Goal: Information Seeking & Learning: Check status

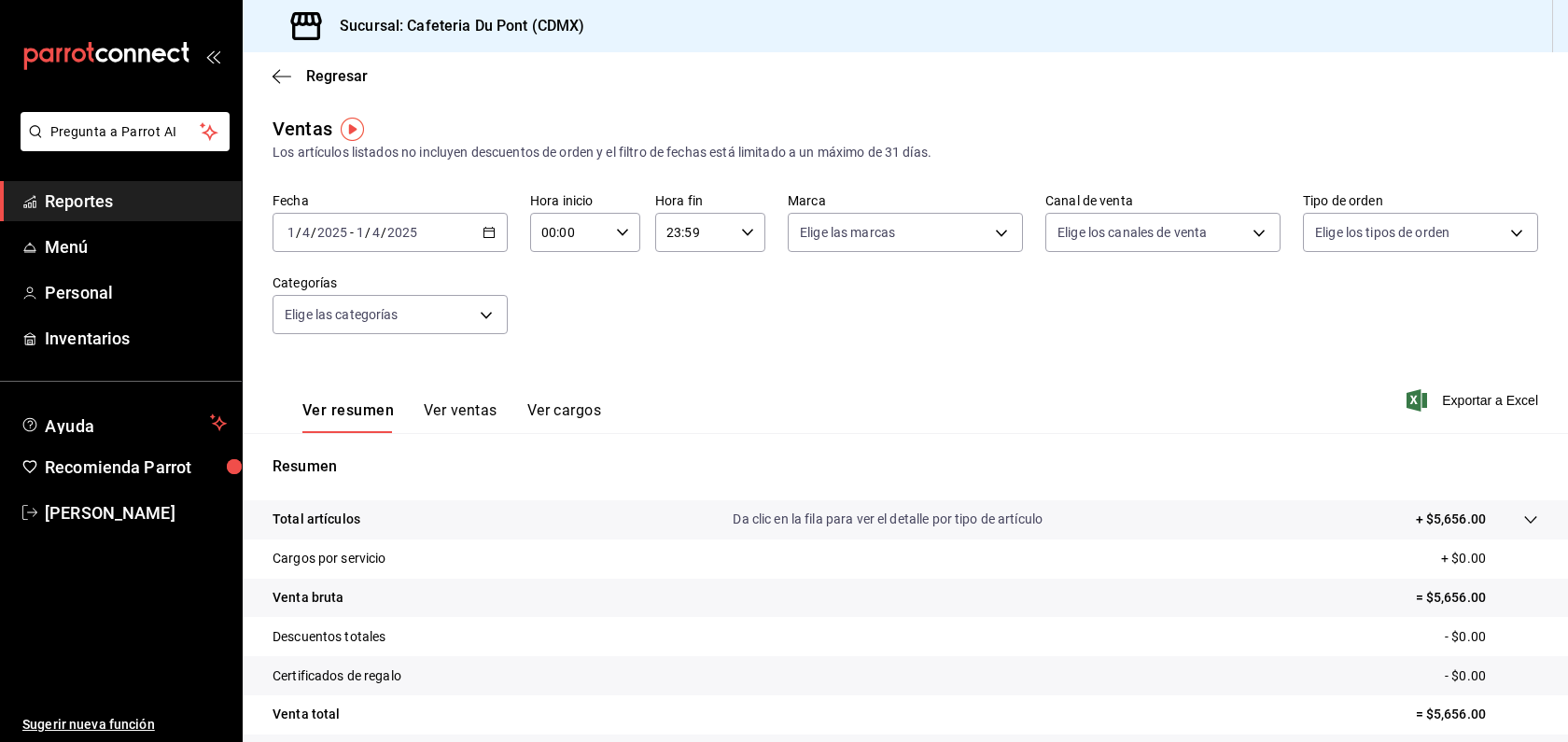
click at [155, 205] on span "Reportes" at bounding box center [135, 200] width 182 height 25
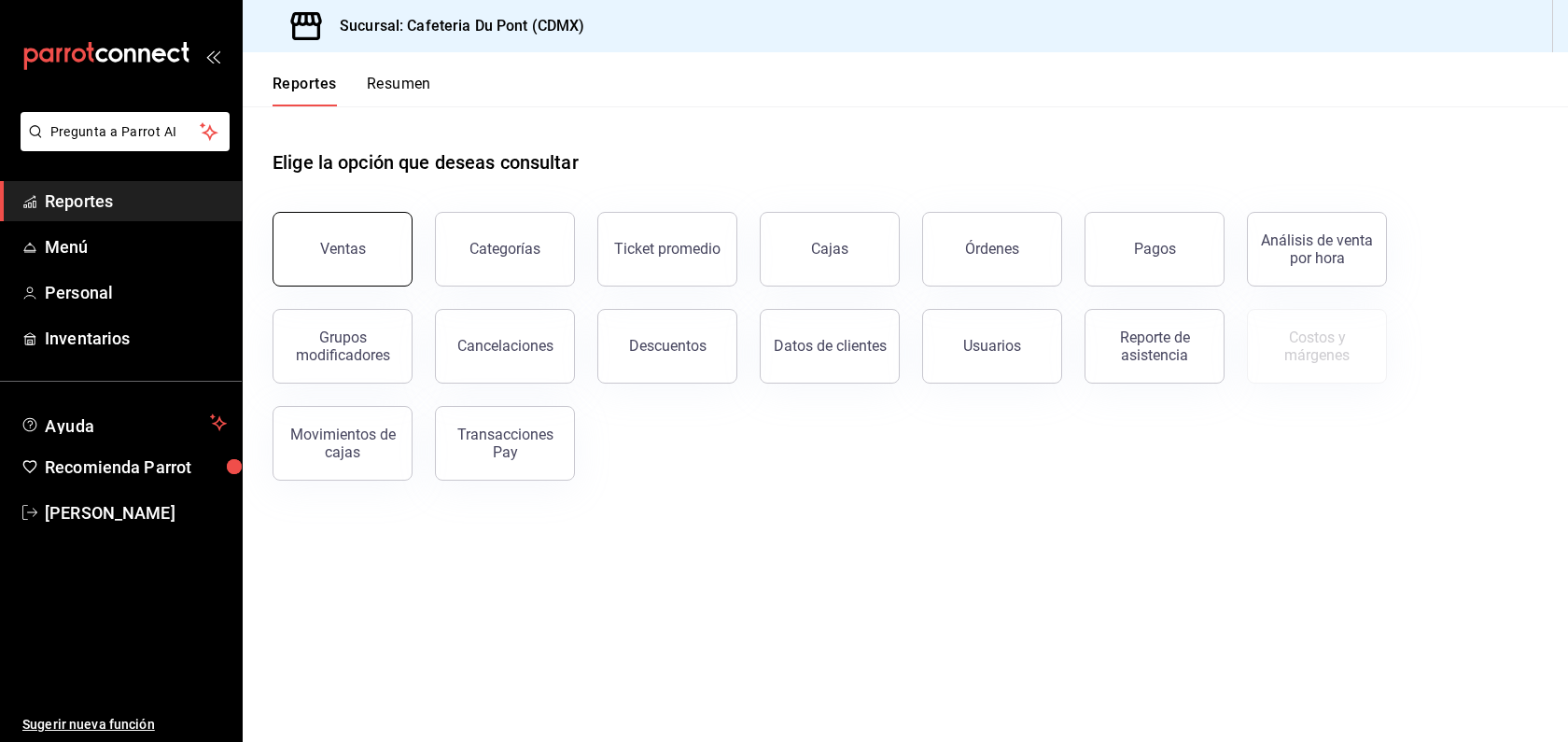
click at [337, 233] on button "Ventas" at bounding box center [342, 249] width 140 height 75
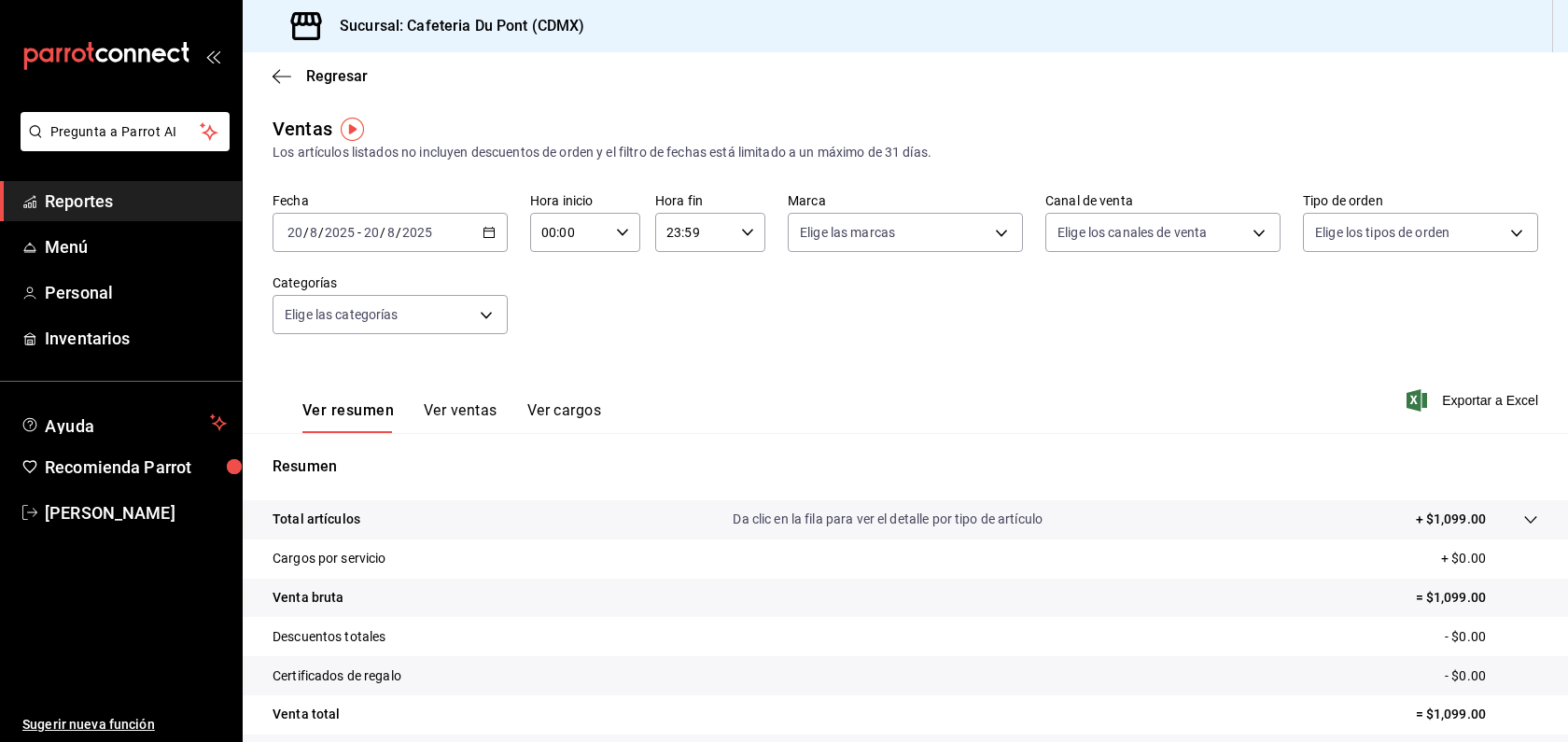
click at [134, 194] on span "Reportes" at bounding box center [135, 200] width 182 height 25
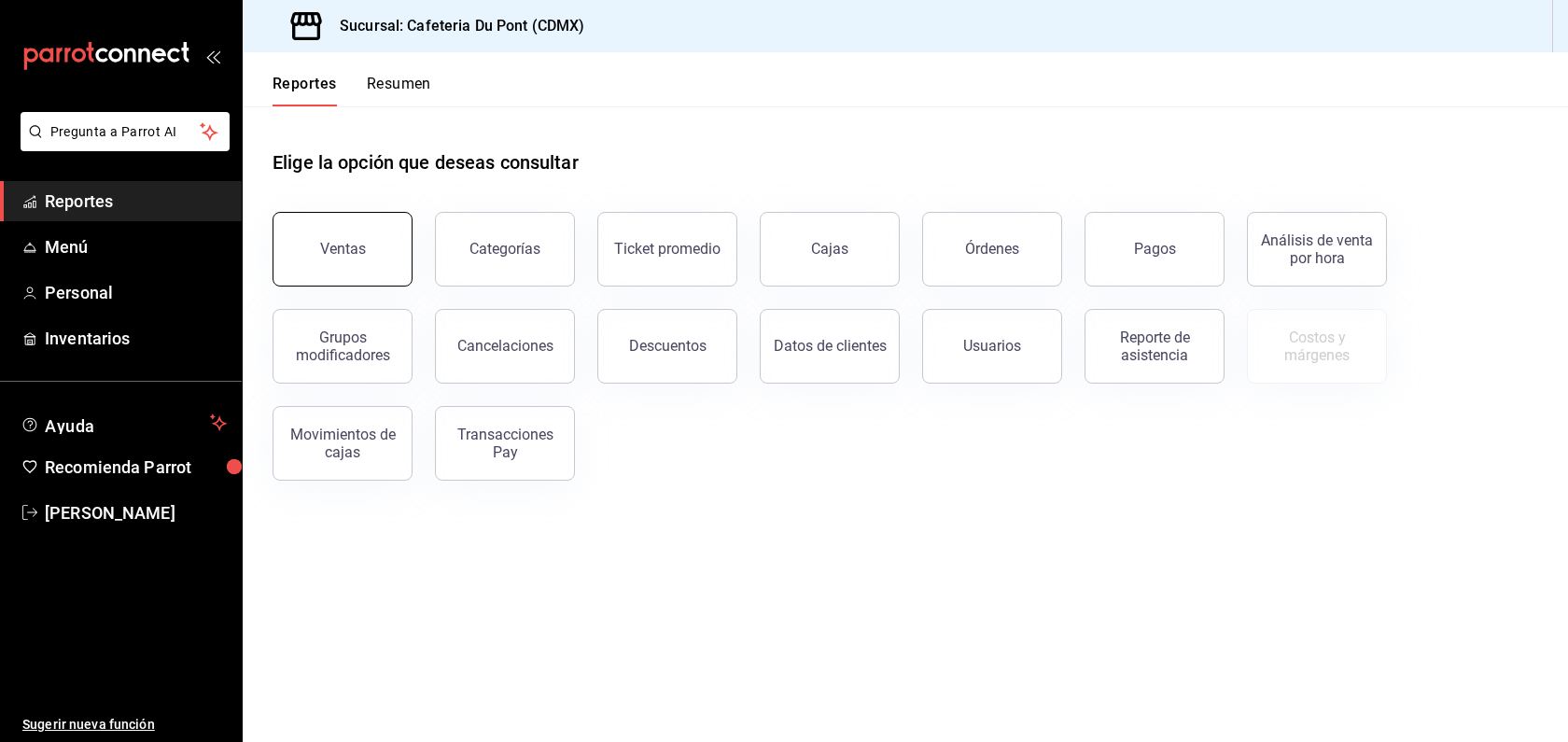
click at [291, 233] on button "Ventas" at bounding box center [342, 249] width 140 height 75
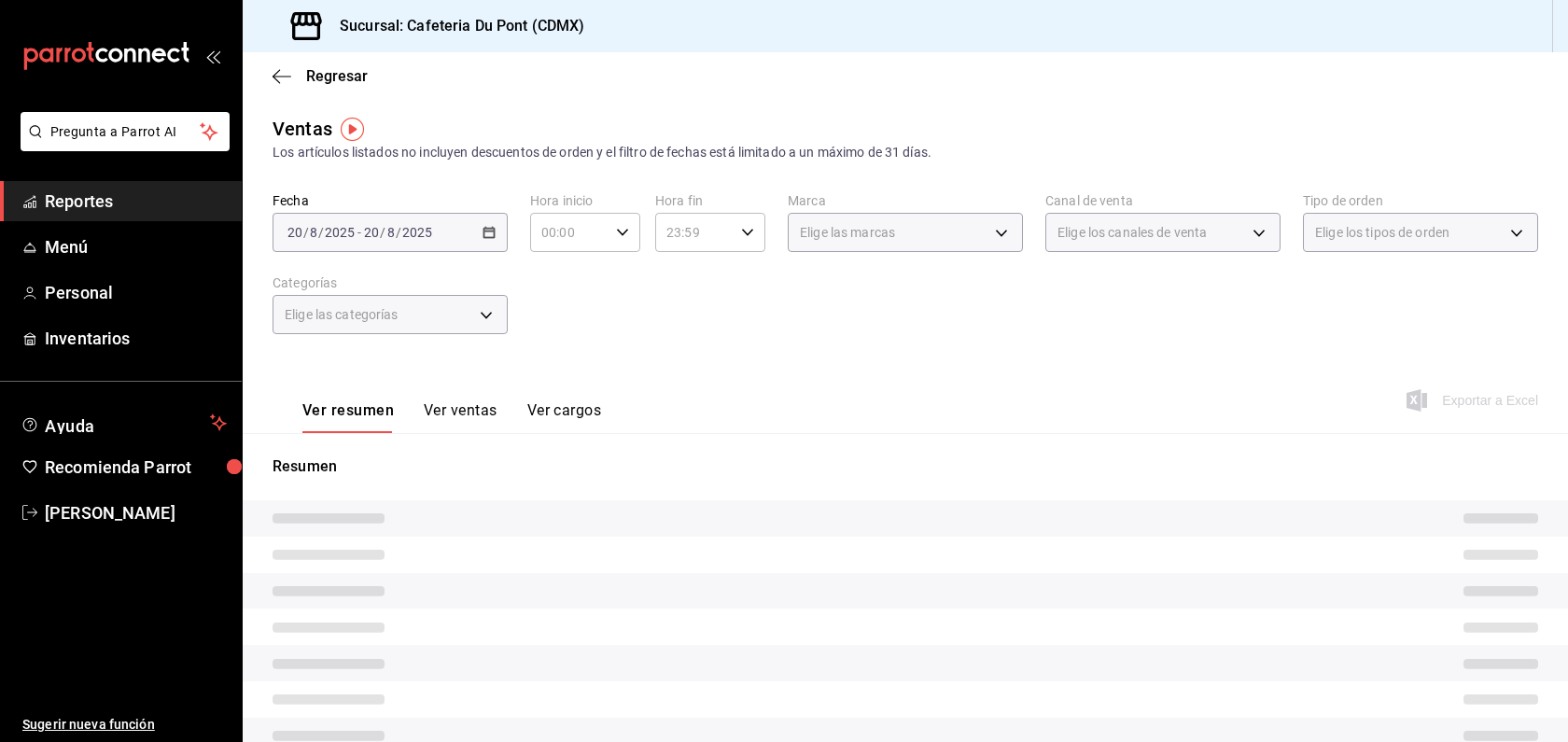
click at [623, 431] on div "Ver resumen Ver ventas Ver cargos Exportar a Excel" at bounding box center [905, 394] width 1325 height 77
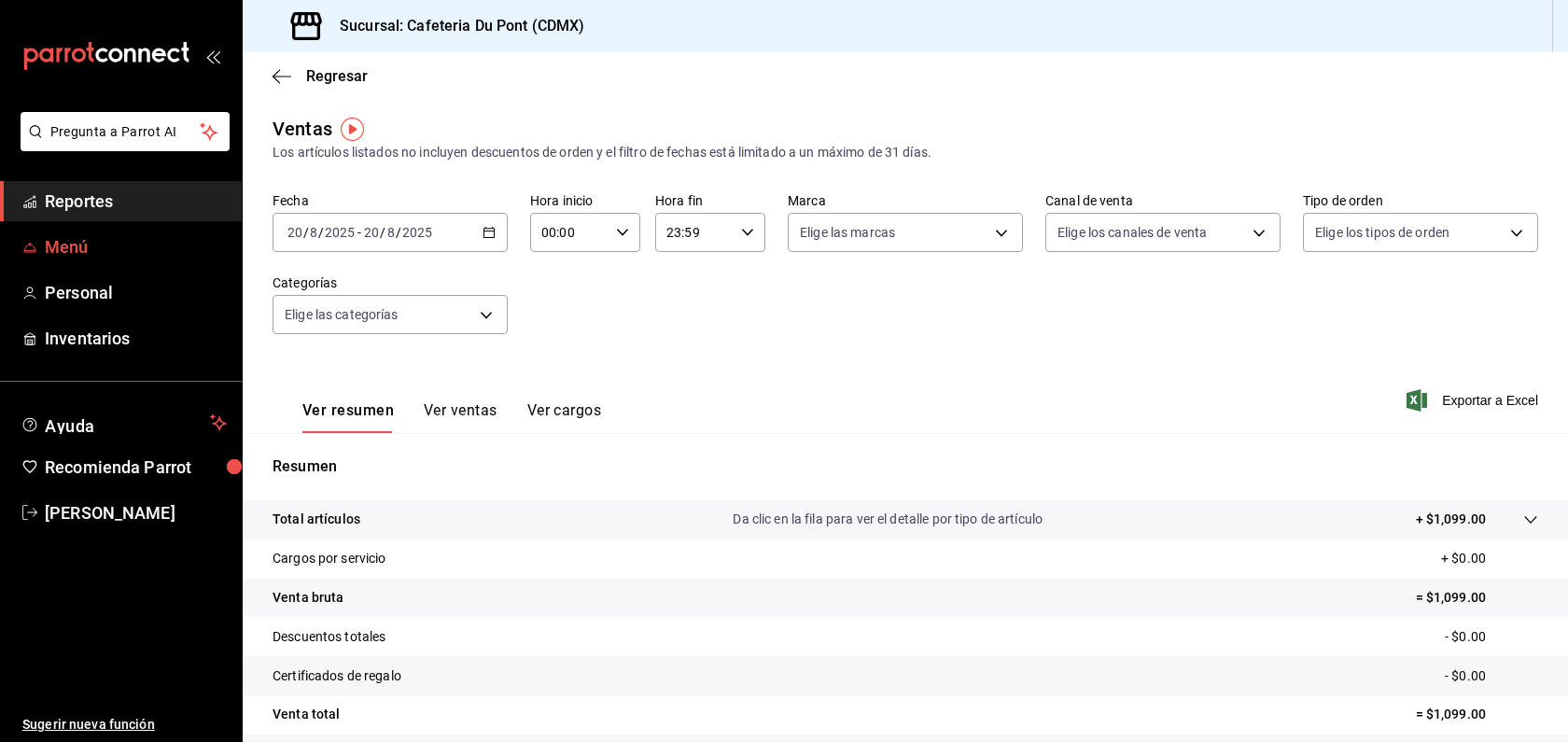
click at [107, 248] on span "Menú" at bounding box center [135, 246] width 182 height 25
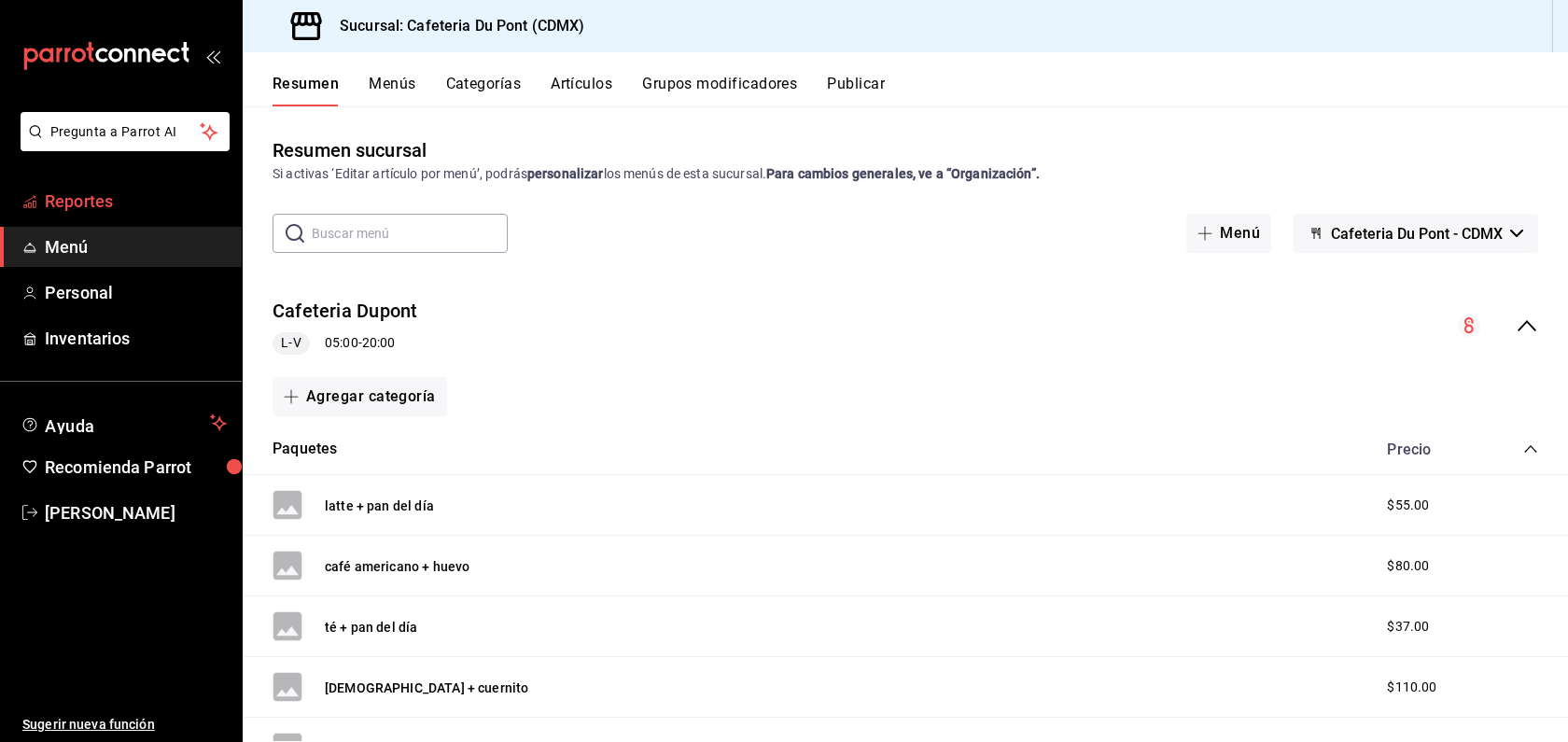
click at [129, 202] on span "Reportes" at bounding box center [135, 200] width 182 height 25
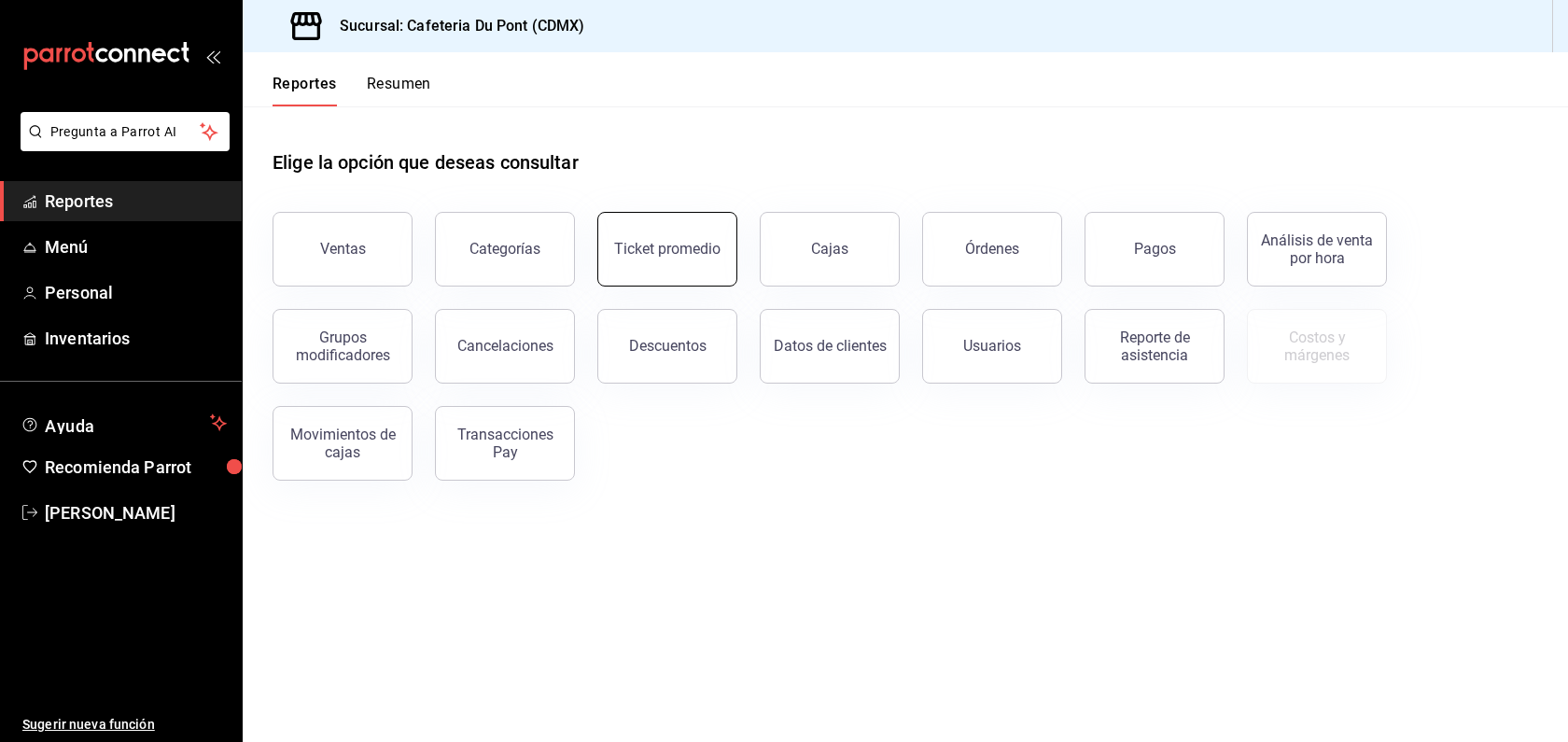
click at [712, 275] on button "Ticket promedio" at bounding box center [667, 249] width 140 height 75
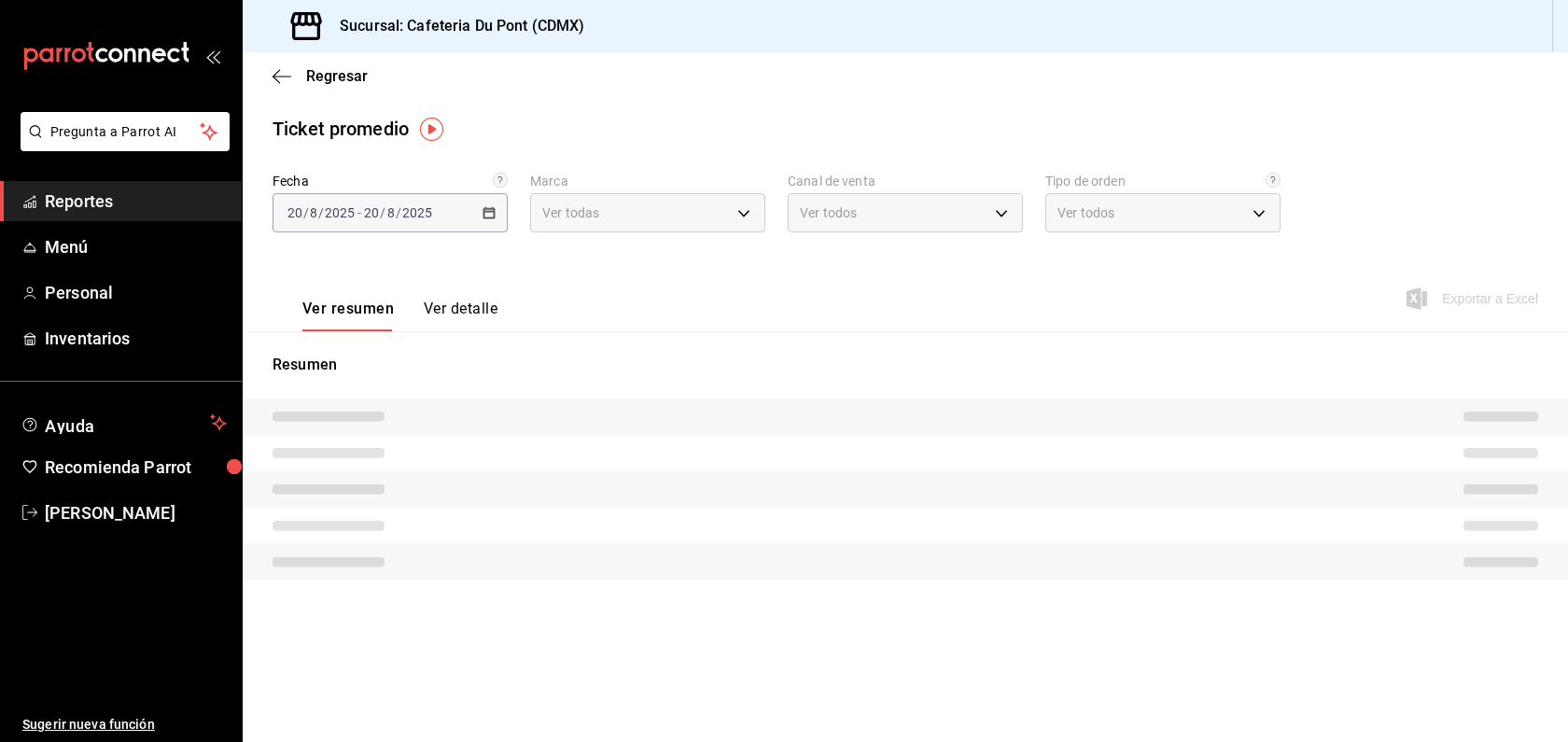
type input "03234600-dbf0-4e52-b833-2cd86aed28b4"
type input "PARROT,UBER_EATS,RAPPI,DIDI_FOOD,ONLINE"
type input "0ce72c52-b891-47b5-a7af-ebee1e7ff429,EXTERNAL"
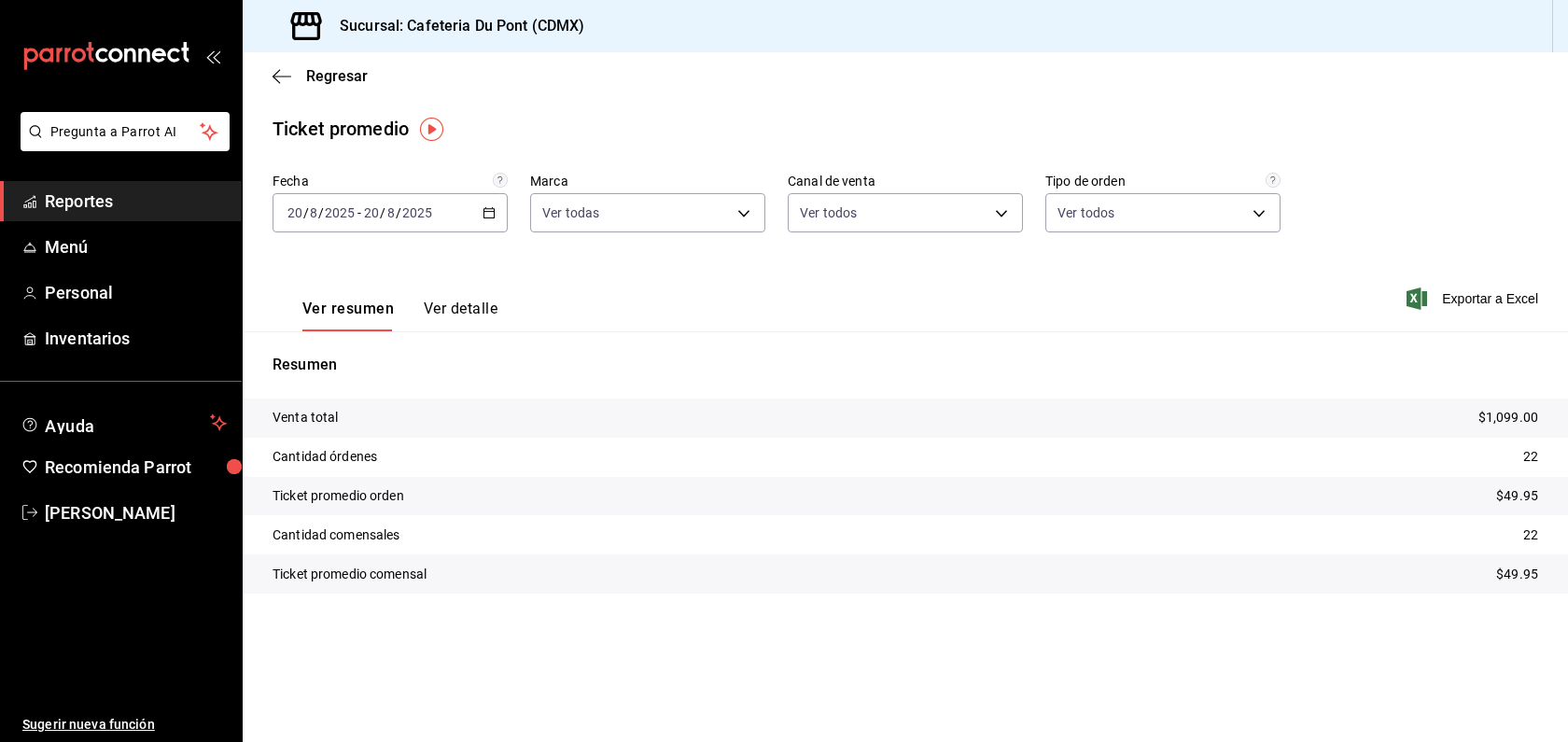
click at [136, 189] on span "Reportes" at bounding box center [135, 200] width 182 height 25
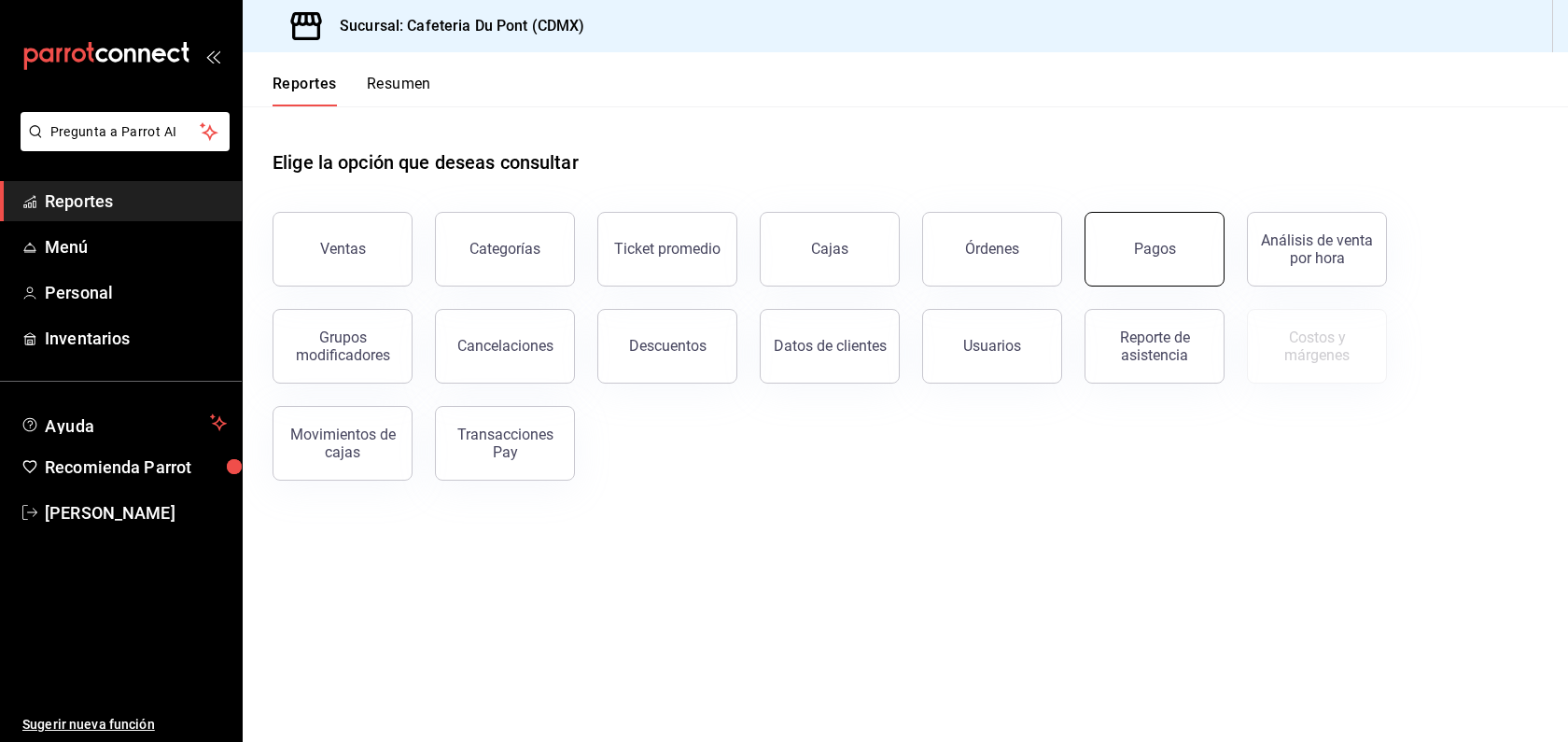
click at [1111, 269] on button "Pagos" at bounding box center [1154, 249] width 140 height 75
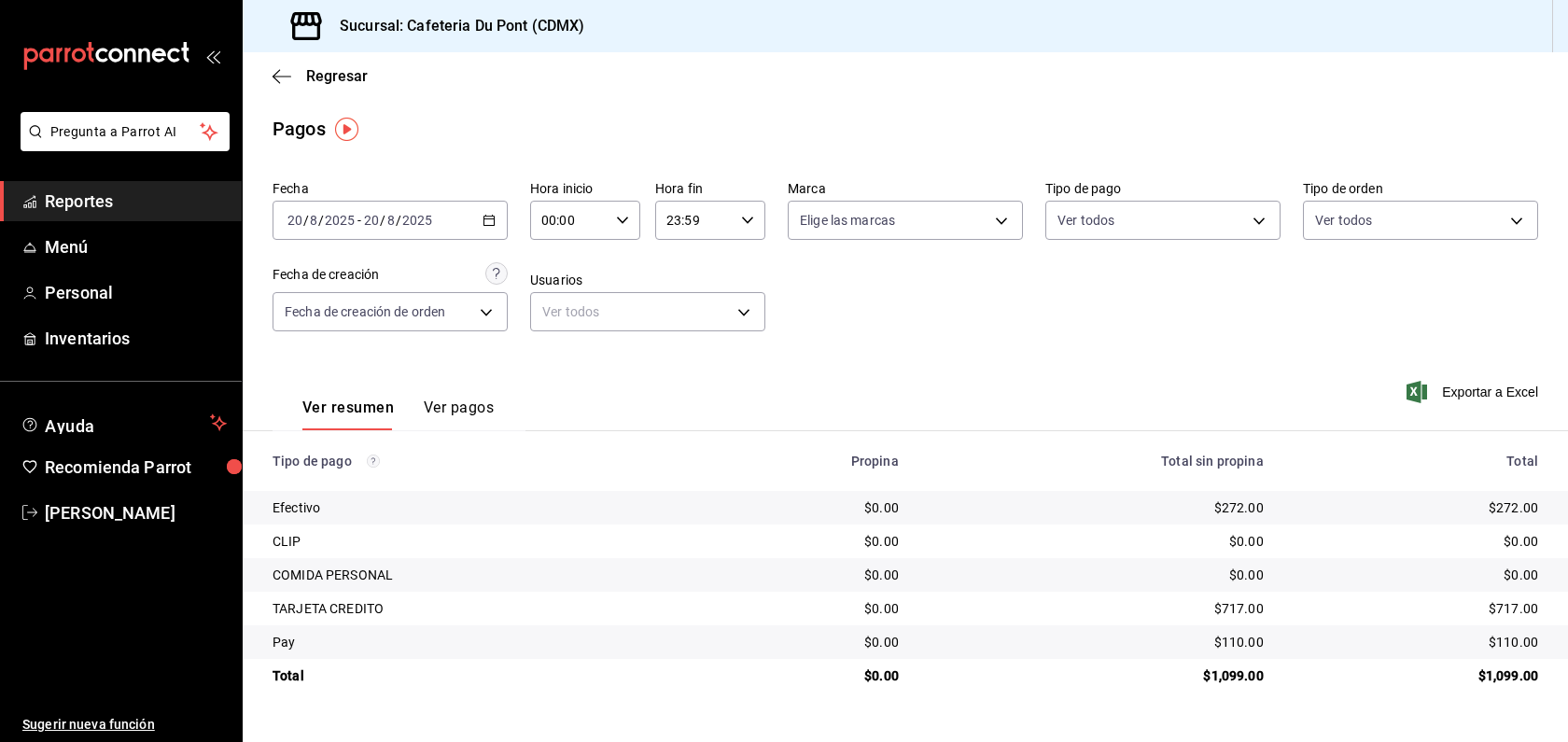
click at [489, 228] on div "[DATE] [DATE] - [DATE] [DATE]" at bounding box center [390, 220] width 235 height 39
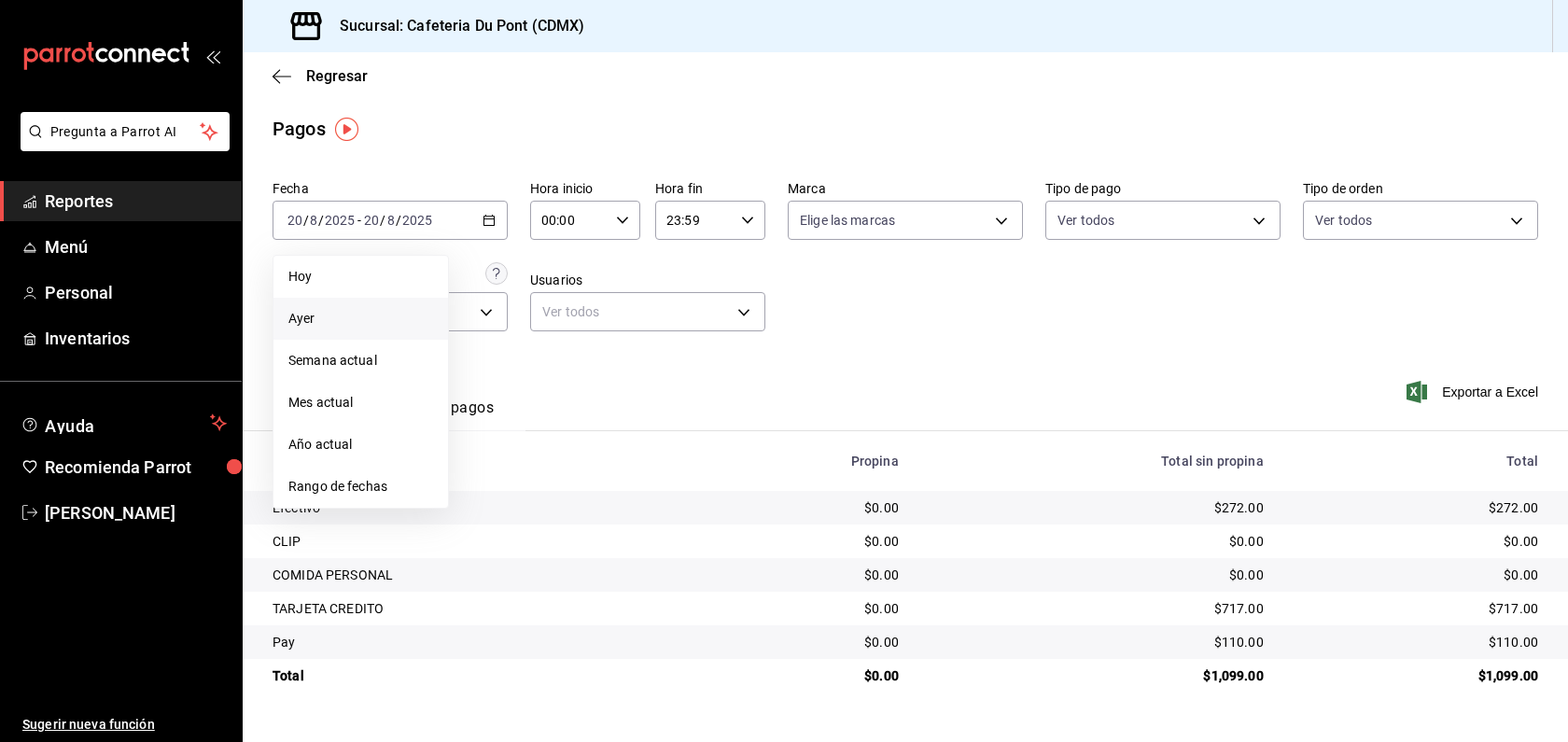
click at [356, 327] on span "Ayer" at bounding box center [360, 318] width 144 height 20
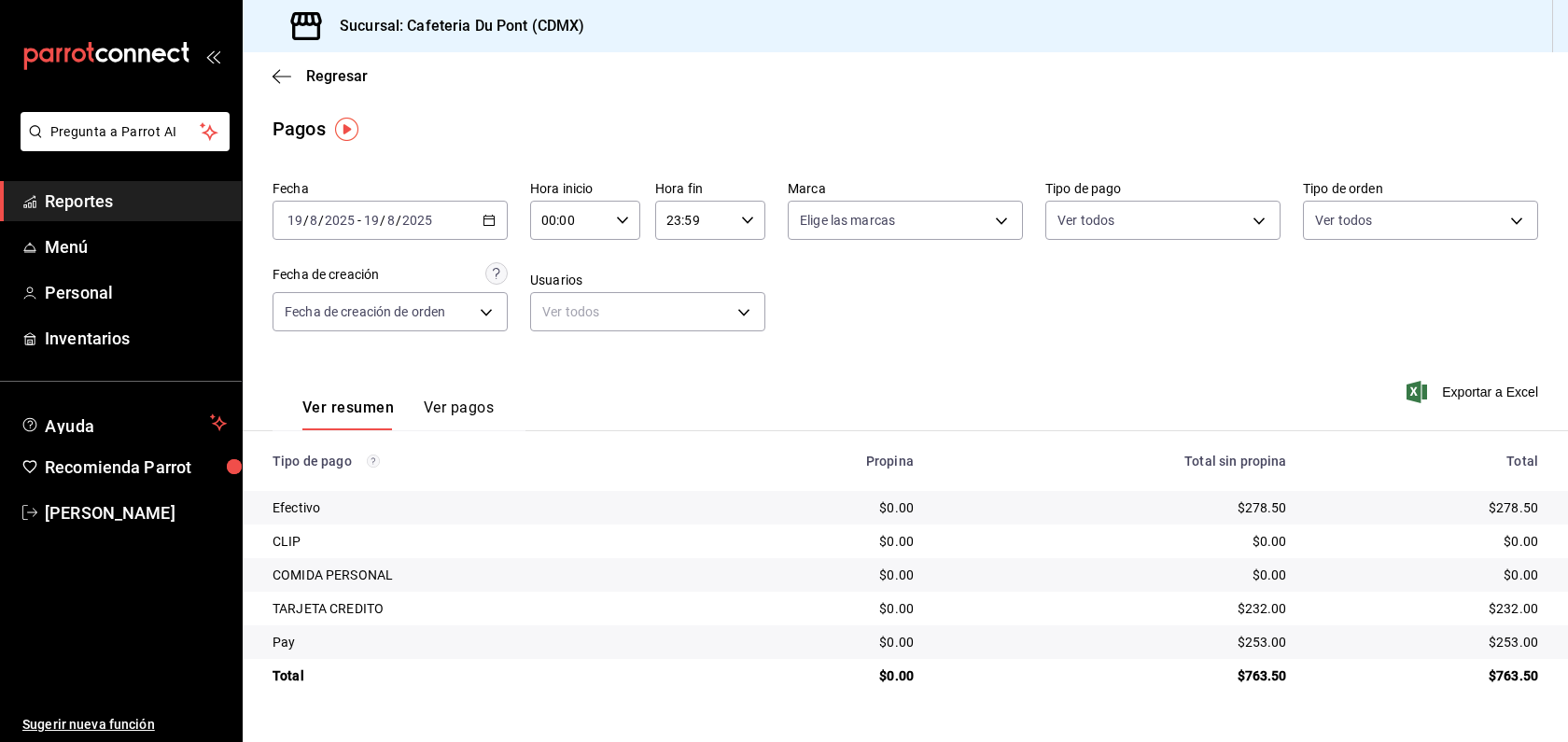
click at [431, 230] on div "[DATE] [DATE] - [DATE] [DATE]" at bounding box center [390, 220] width 235 height 39
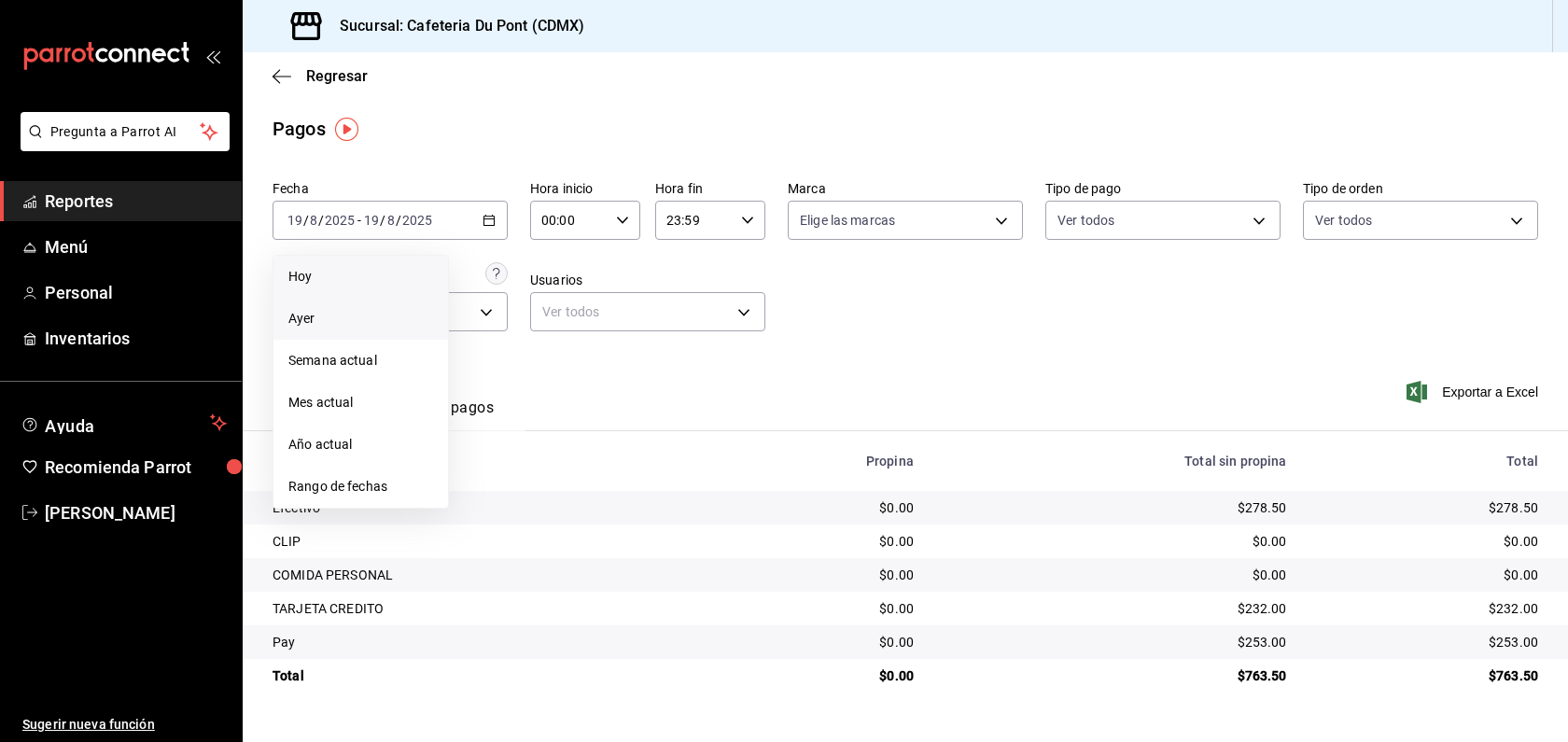
click at [366, 289] on li "Hoy" at bounding box center [360, 277] width 174 height 42
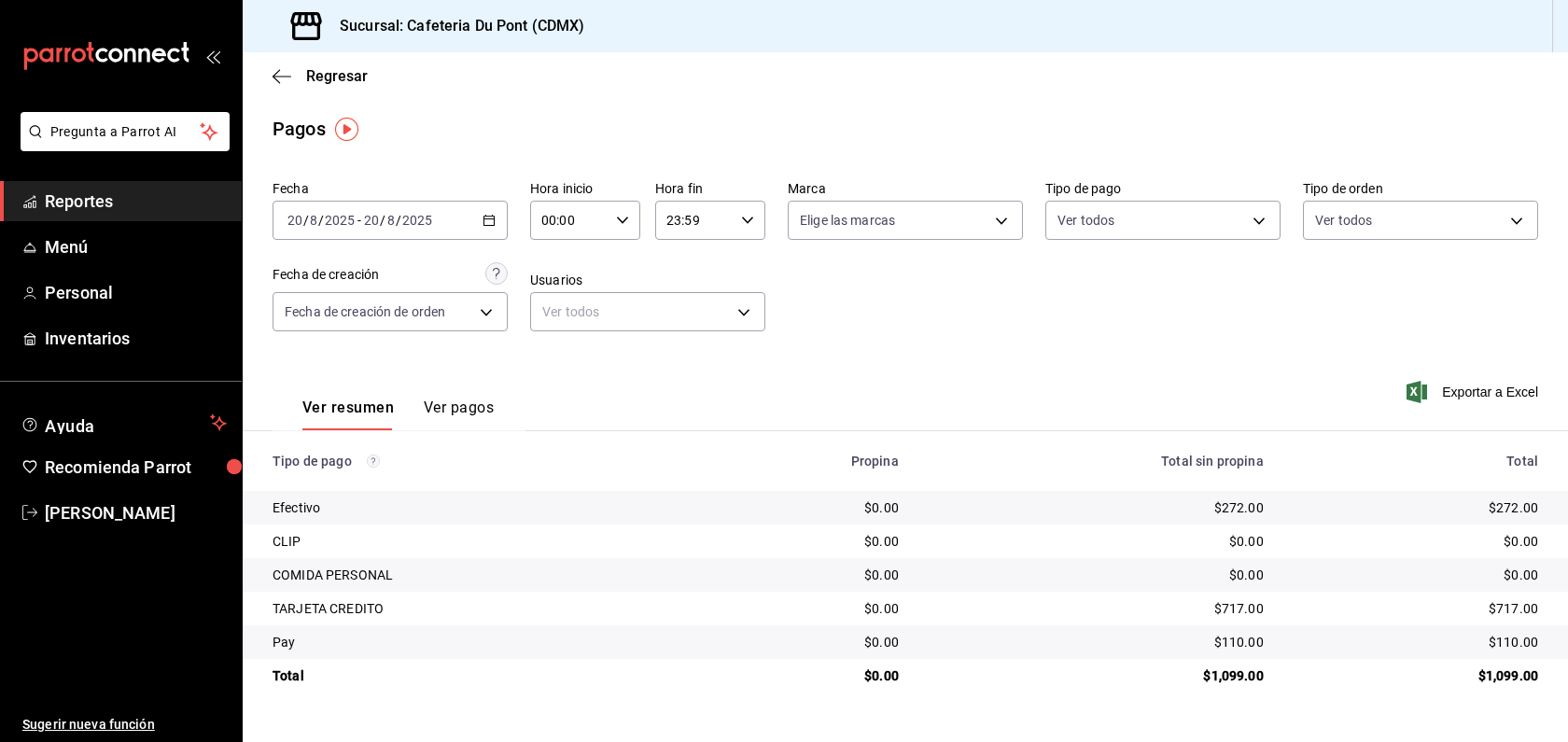
click at [1533, 615] on div "$717.00" at bounding box center [1416, 608] width 245 height 19
click at [112, 186] on link "Reportes" at bounding box center [120, 201] width 242 height 40
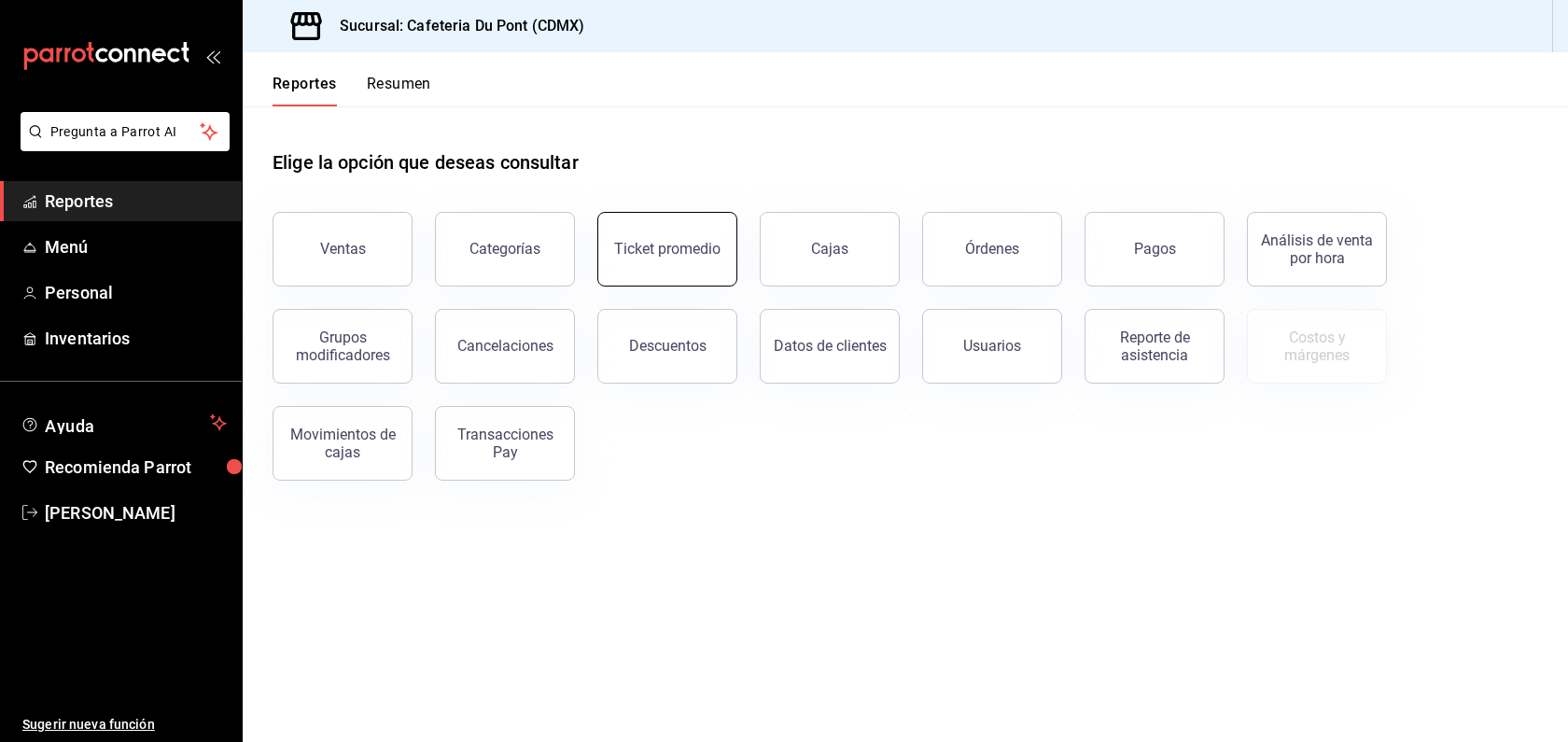
click at [686, 254] on div "Ticket promedio" at bounding box center [667, 249] width 106 height 18
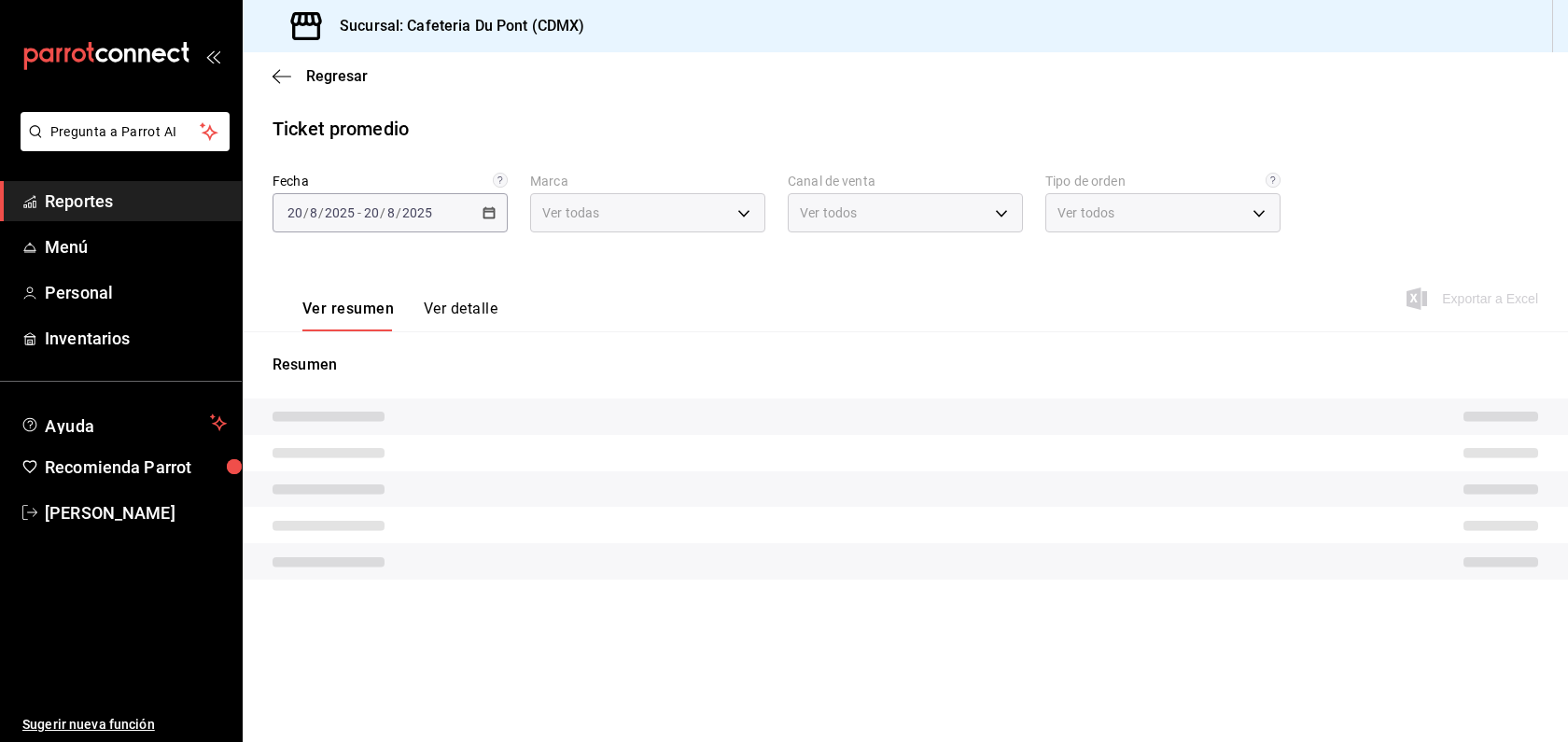
type input "03234600-dbf0-4e52-b833-2cd86aed28b4"
type input "PARROT,UBER_EATS,RAPPI,DIDI_FOOD,ONLINE"
type input "0ce72c52-b891-47b5-a7af-ebee1e7ff429,EXTERNAL"
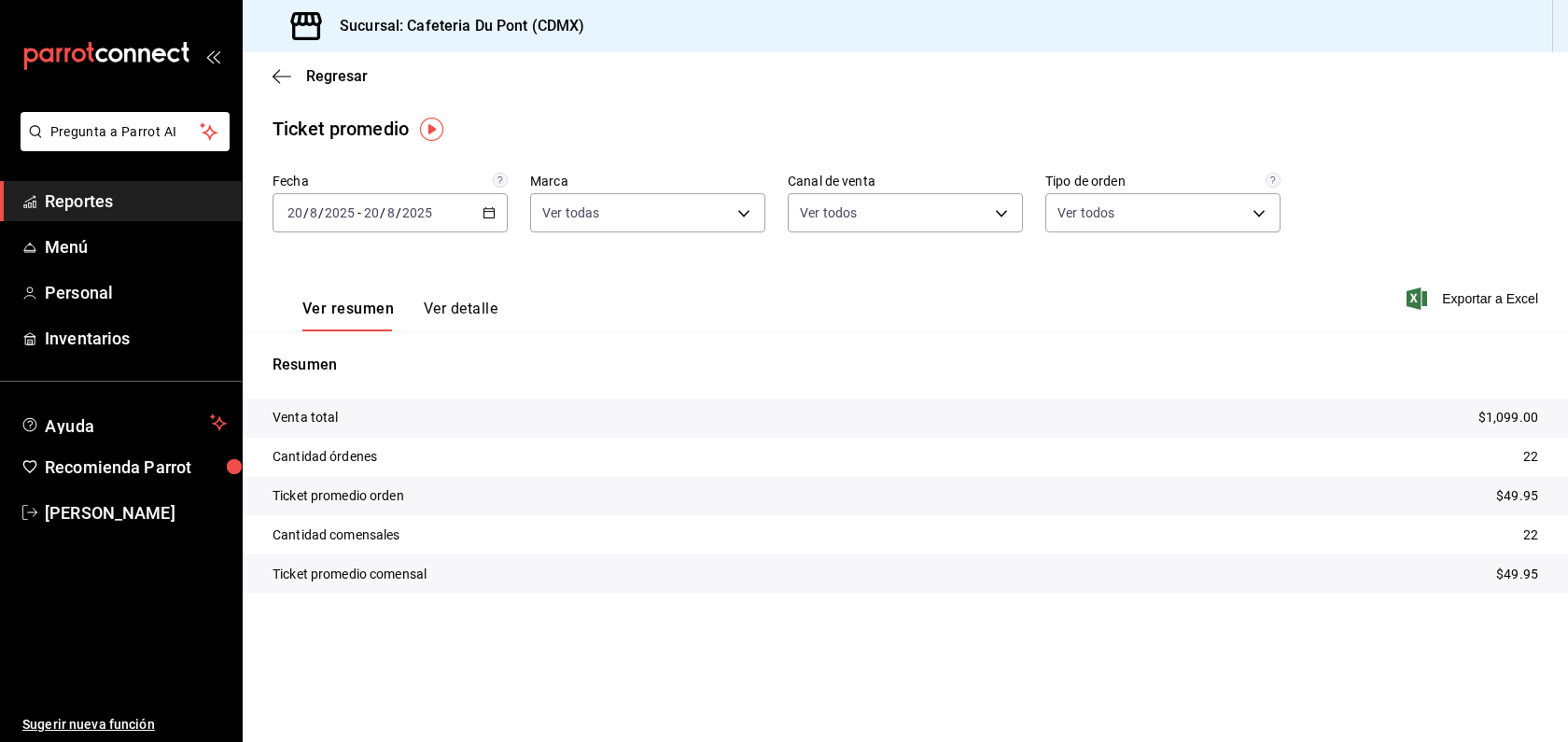
click at [157, 211] on span "Reportes" at bounding box center [135, 200] width 182 height 25
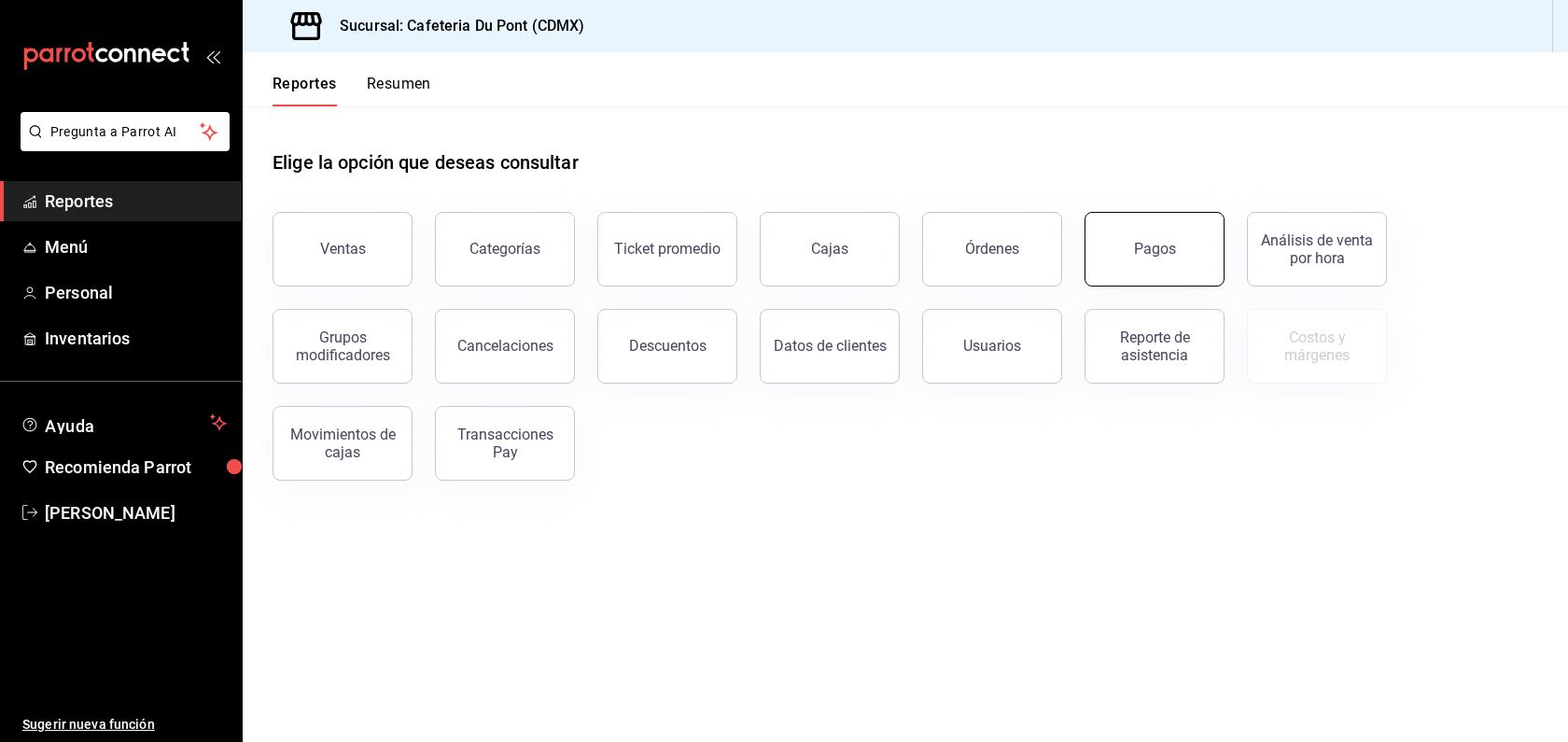
click at [1150, 276] on button "Pagos" at bounding box center [1154, 249] width 140 height 75
